Goal: Information Seeking & Learning: Learn about a topic

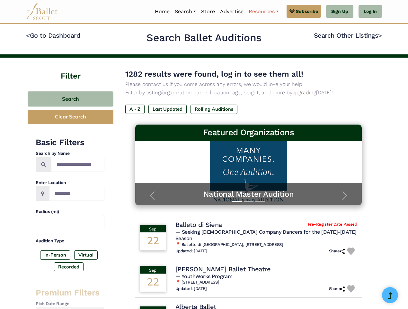
click at [263, 12] on link "Resources" at bounding box center [263, 12] width 35 height 14
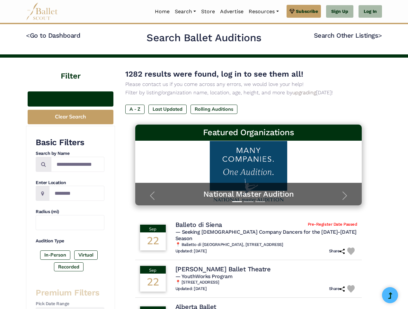
click at [70, 99] on button "Search" at bounding box center [71, 98] width 86 height 15
click at [70, 117] on button "Clear Search" at bounding box center [71, 117] width 86 height 14
click at [55, 255] on label "In-Person" at bounding box center [55, 254] width 30 height 9
click at [86, 255] on label "Virtual" at bounding box center [85, 254] width 23 height 9
click at [69, 267] on label "Recorded" at bounding box center [69, 266] width 30 height 9
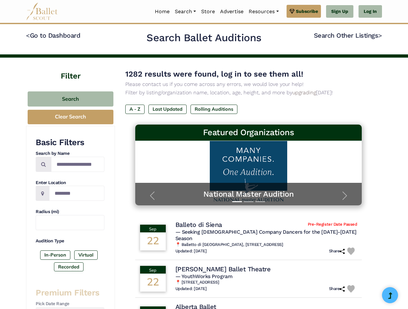
click at [135, 109] on label "A - Z" at bounding box center [134, 109] width 19 height 9
click at [168, 109] on label "Last Updated" at bounding box center [168, 109] width 38 height 9
click at [214, 109] on label "Rolling Auditions" at bounding box center [214, 109] width 47 height 9
click at [249, 234] on span "— Seeking [DEMOGRAPHIC_DATA] Company Dancers for the [DATE]-[DATE] Season" at bounding box center [266, 235] width 181 height 13
